Goal: Book appointment/travel/reservation

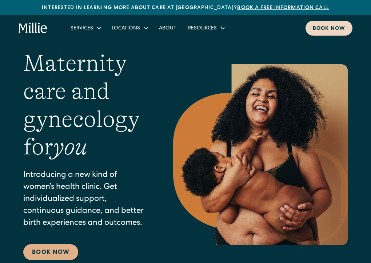
click at [318, 32] on div "Book now" at bounding box center [329, 29] width 32 height 8
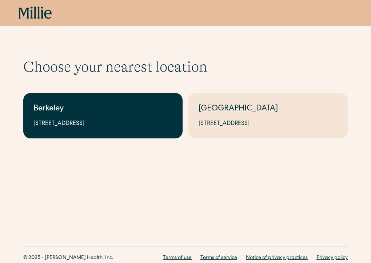
click at [147, 139] on link "Berkeley 2999 Regent St, Suite 524, Berkeley, CA 94705" at bounding box center [102, 115] width 159 height 45
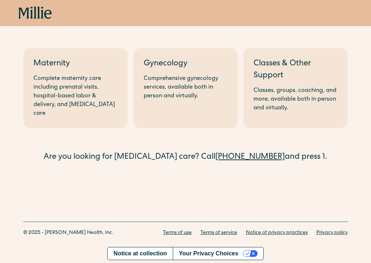
scroll to position [89, 0]
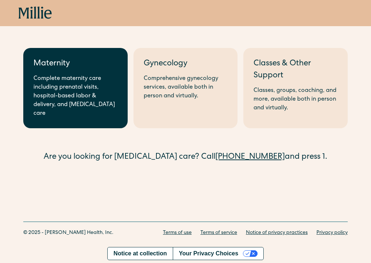
click at [116, 113] on div "Complete maternity care including prenatal visits, hospital-based labor & deliv…" at bounding box center [75, 97] width 84 height 44
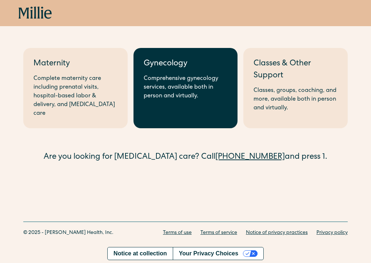
click at [189, 114] on link "Gynecology Comprehensive gynecology services, available both in person and virt…" at bounding box center [186, 88] width 104 height 80
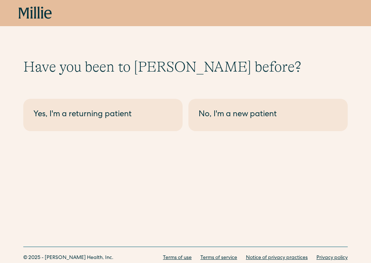
scroll to position [40, 0]
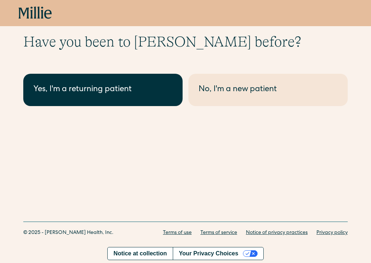
click at [131, 96] on div "Yes, I'm a returning patient" at bounding box center [102, 90] width 139 height 12
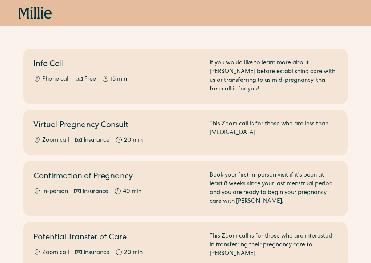
scroll to position [69, 0]
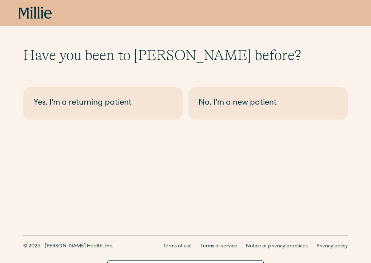
scroll to position [40, 0]
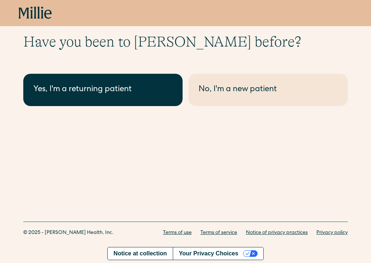
click at [137, 96] on div "Yes, I'm a returning patient" at bounding box center [102, 90] width 139 height 12
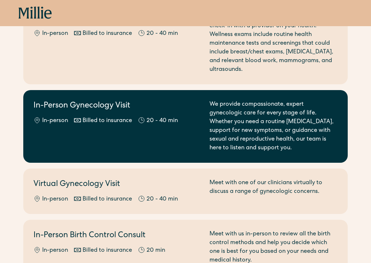
scroll to position [95, 0]
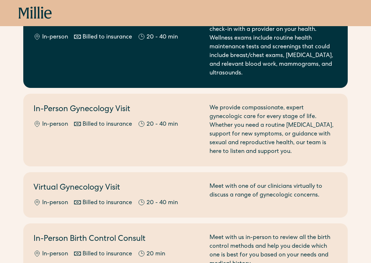
click at [123, 42] on div "Billed to insurance" at bounding box center [107, 37] width 49 height 9
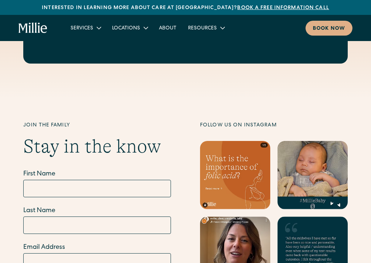
scroll to position [2927, 0]
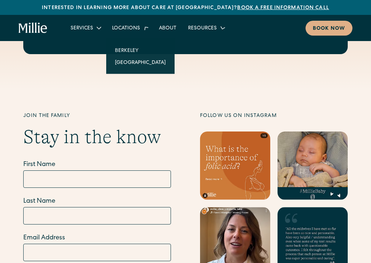
drag, startPoint x: 244, startPoint y: 35, endPoint x: 167, endPoint y: 39, distance: 77.2
click at [167, 34] on div "Services Maternity Gynecology Classes & Other Support Locations Berkeley South …" at bounding box center [147, 28] width 165 height 12
